Goal: Task Accomplishment & Management: Manage account settings

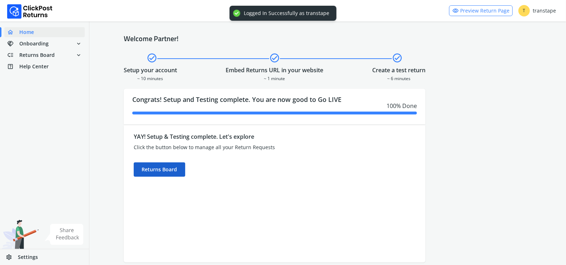
click at [160, 167] on div "Returns Board" at bounding box center [160, 169] width 52 height 14
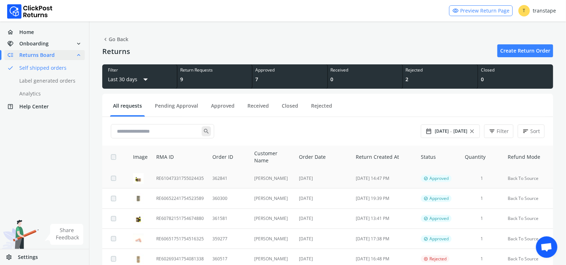
click at [228, 182] on td "362841" at bounding box center [229, 179] width 42 height 20
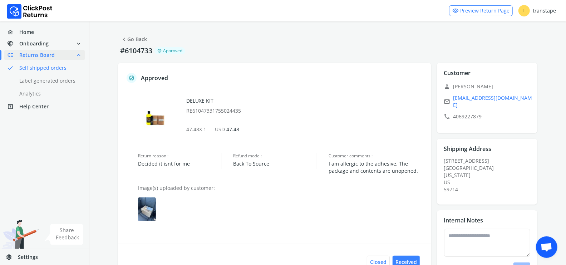
click at [132, 41] on link "chevron_left Go Back" at bounding box center [134, 39] width 26 height 10
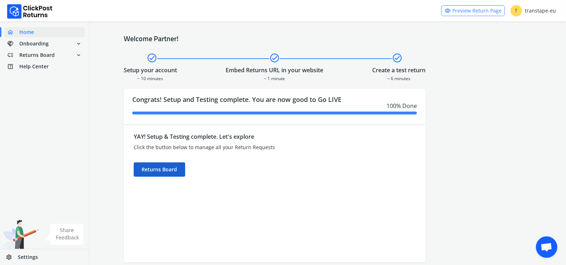
click at [175, 169] on div "Returns Board" at bounding box center [160, 169] width 52 height 14
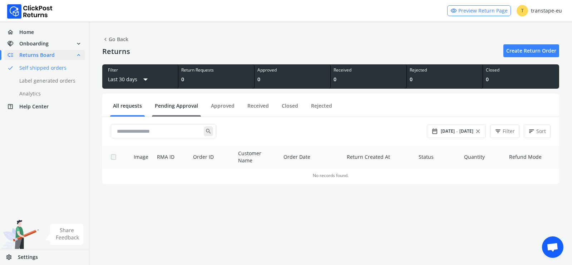
click at [172, 109] on link "Pending Approval" at bounding box center [176, 108] width 49 height 13
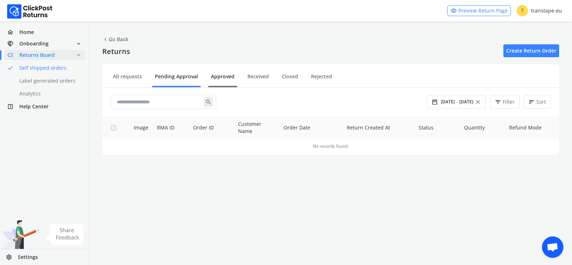
click at [224, 82] on link "Approved" at bounding box center [222, 79] width 29 height 13
click at [140, 79] on link "All requests" at bounding box center [127, 79] width 35 height 13
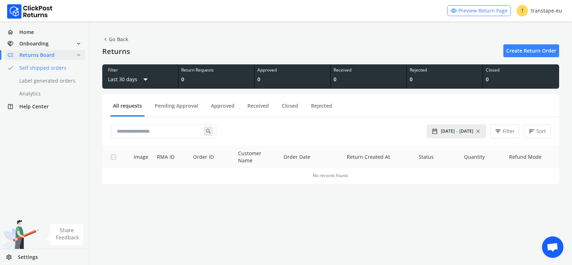
click at [463, 128] on span "[DATE]" at bounding box center [467, 131] width 14 height 6
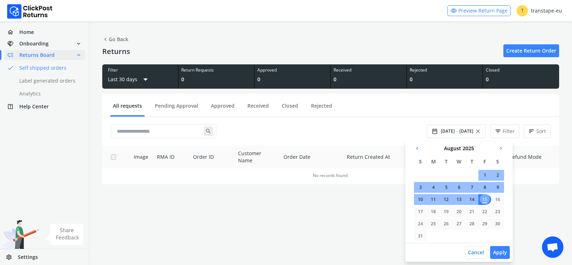
click at [418, 149] on span "chevron_left" at bounding box center [417, 148] width 6 height 10
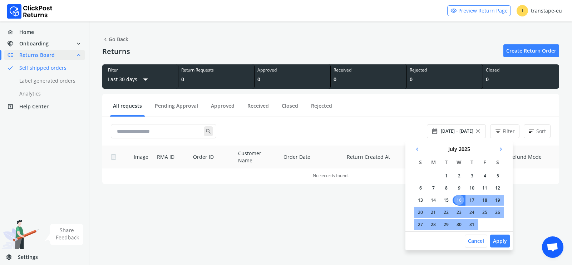
click at [419, 147] on span "chevron_left" at bounding box center [417, 149] width 6 height 10
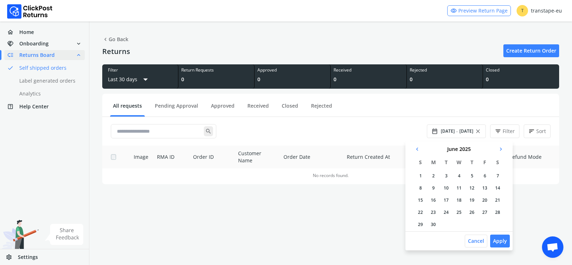
click at [421, 175] on td "1" at bounding box center [420, 176] width 13 height 11
click at [434, 225] on td "30" at bounding box center [433, 224] width 13 height 11
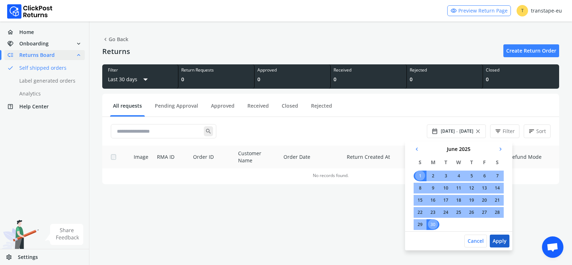
click at [504, 242] on button "Apply" at bounding box center [500, 241] width 20 height 13
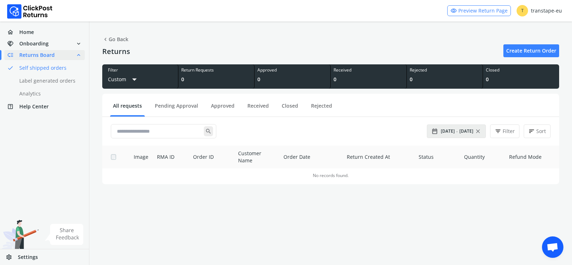
click at [461, 136] on div "date_range [DATE] - [DATE] close" at bounding box center [457, 131] width 50 height 10
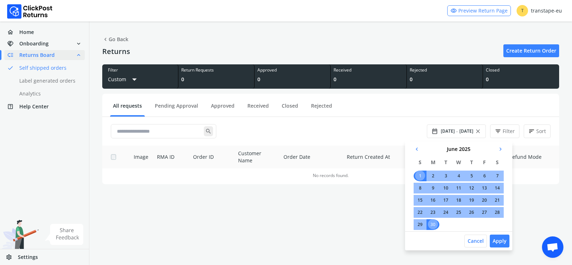
click at [503, 149] on span "chevron_right" at bounding box center [501, 149] width 6 height 10
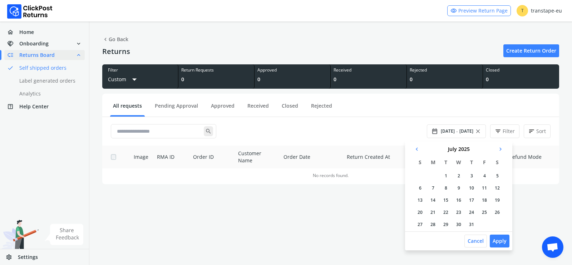
click at [444, 174] on td "1" at bounding box center [446, 176] width 13 height 11
drag, startPoint x: 474, startPoint y: 224, endPoint x: 494, endPoint y: 225, distance: 20.8
click at [474, 224] on td "31" at bounding box center [473, 224] width 13 height 11
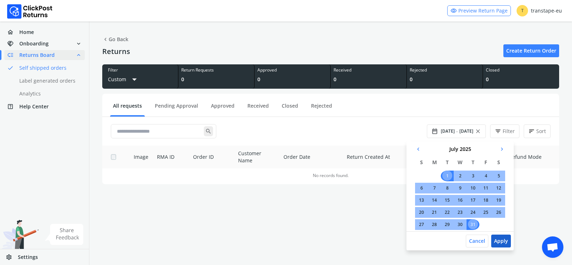
click at [498, 238] on button "Apply" at bounding box center [502, 241] width 20 height 13
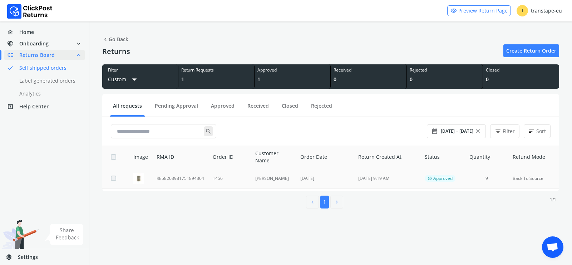
click at [179, 181] on td "RE58263981751894364" at bounding box center [180, 179] width 56 height 20
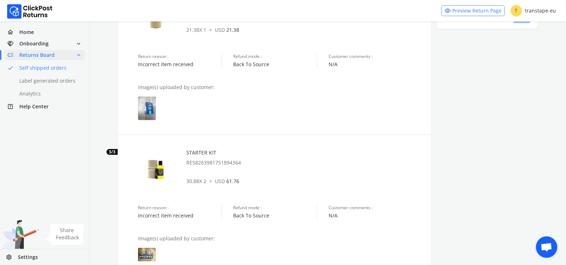
scroll to position [366, 0]
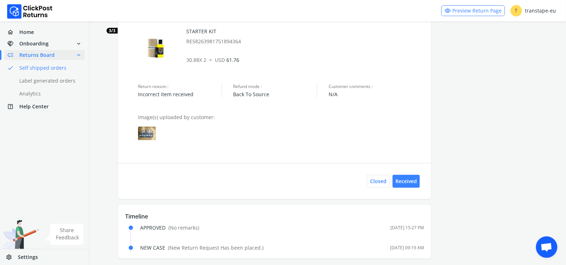
click at [148, 128] on img at bounding box center [147, 134] width 18 height 14
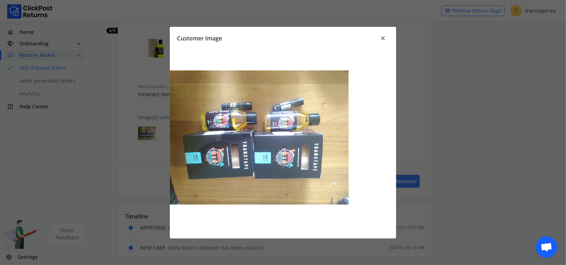
click at [384, 36] on span "close" at bounding box center [383, 38] width 6 height 10
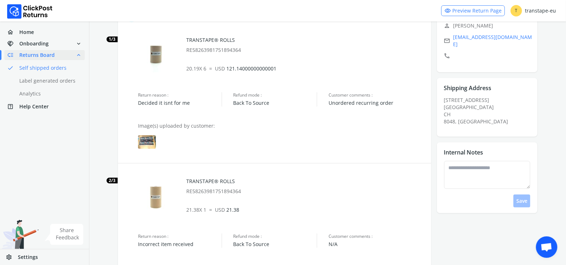
scroll to position [60, 0]
click at [154, 141] on img at bounding box center [147, 143] width 18 height 14
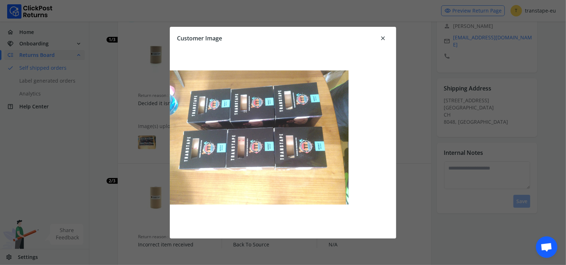
click at [385, 38] on span "close" at bounding box center [383, 38] width 6 height 10
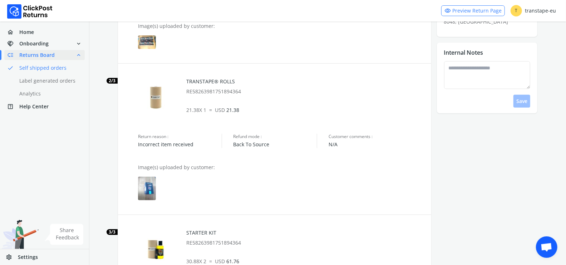
scroll to position [190, 0]
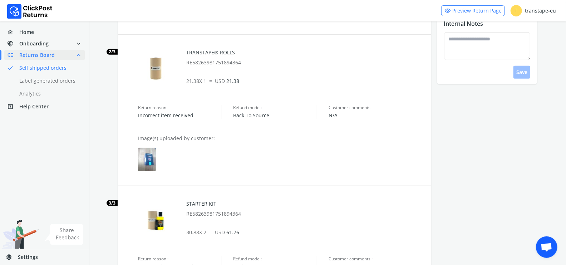
click at [149, 164] on img at bounding box center [147, 160] width 18 height 24
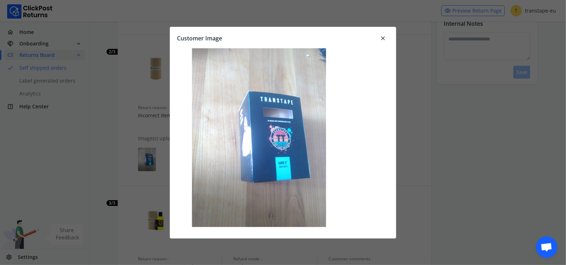
click at [384, 36] on span "close" at bounding box center [383, 38] width 6 height 10
